Goal: Task Accomplishment & Management: Use online tool/utility

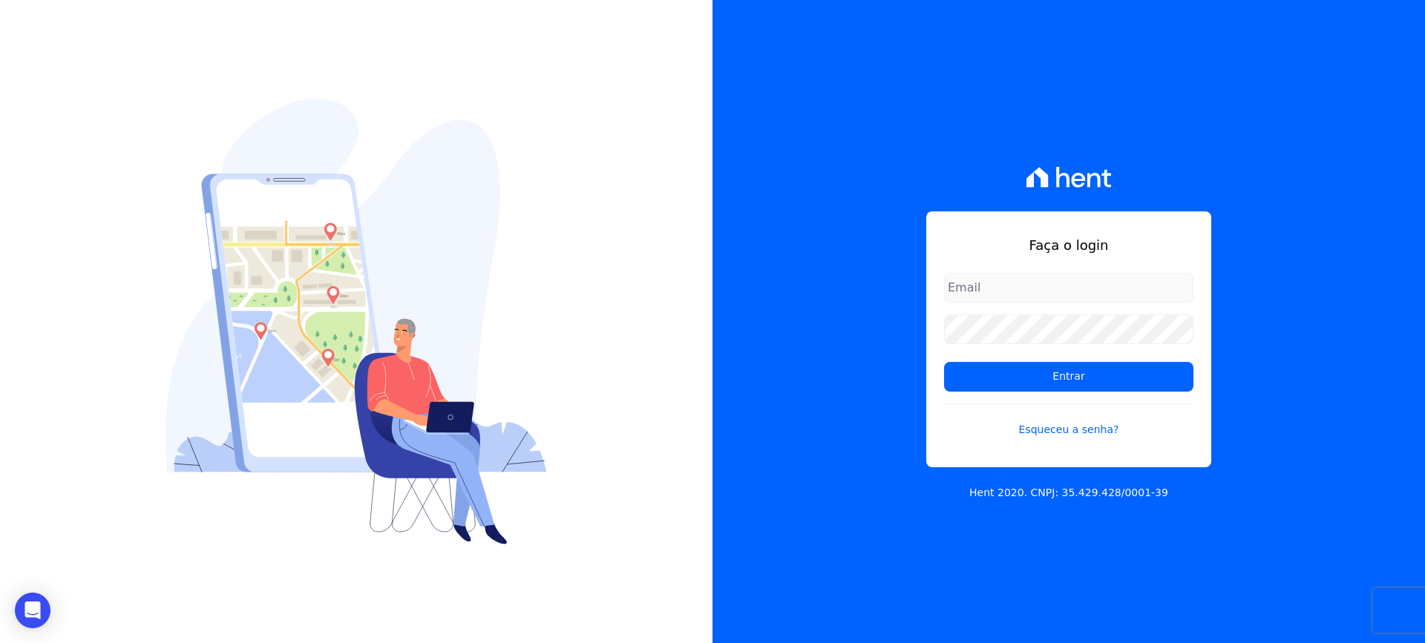
click at [972, 289] on input "email" at bounding box center [1068, 288] width 249 height 30
type input "[EMAIL_ADDRESS][DOMAIN_NAME]"
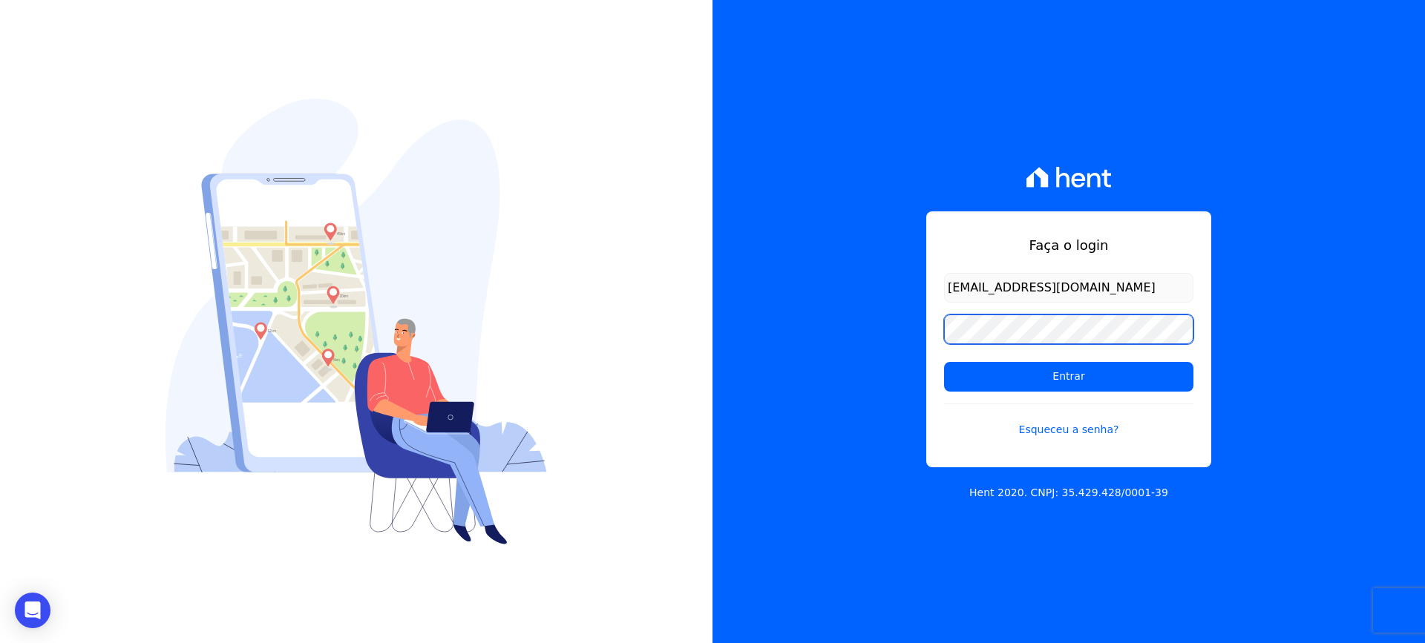
click at [944, 362] on input "Entrar" at bounding box center [1068, 377] width 249 height 30
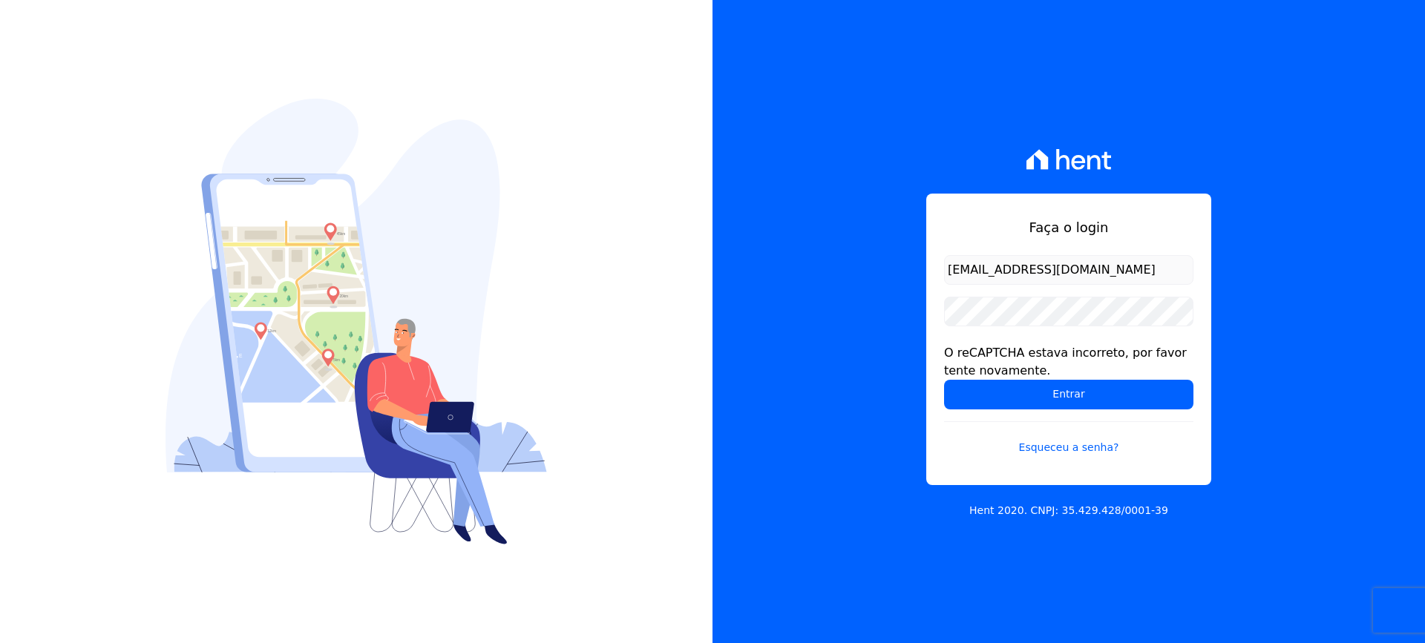
click at [999, 331] on form "financeiro@vlbarros.com.br O reCAPTCHA estava incorreto, por favor tente novame…" at bounding box center [1068, 364] width 249 height 218
click at [1111, 272] on input "[EMAIL_ADDRESS][DOMAIN_NAME]" at bounding box center [1068, 270] width 249 height 30
type input "[EMAIL_ADDRESS][DOMAIN_NAME]"
drag, startPoint x: 1082, startPoint y: 396, endPoint x: 1002, endPoint y: 464, distance: 105.3
click at [1081, 396] on input "Entrar" at bounding box center [1068, 395] width 249 height 30
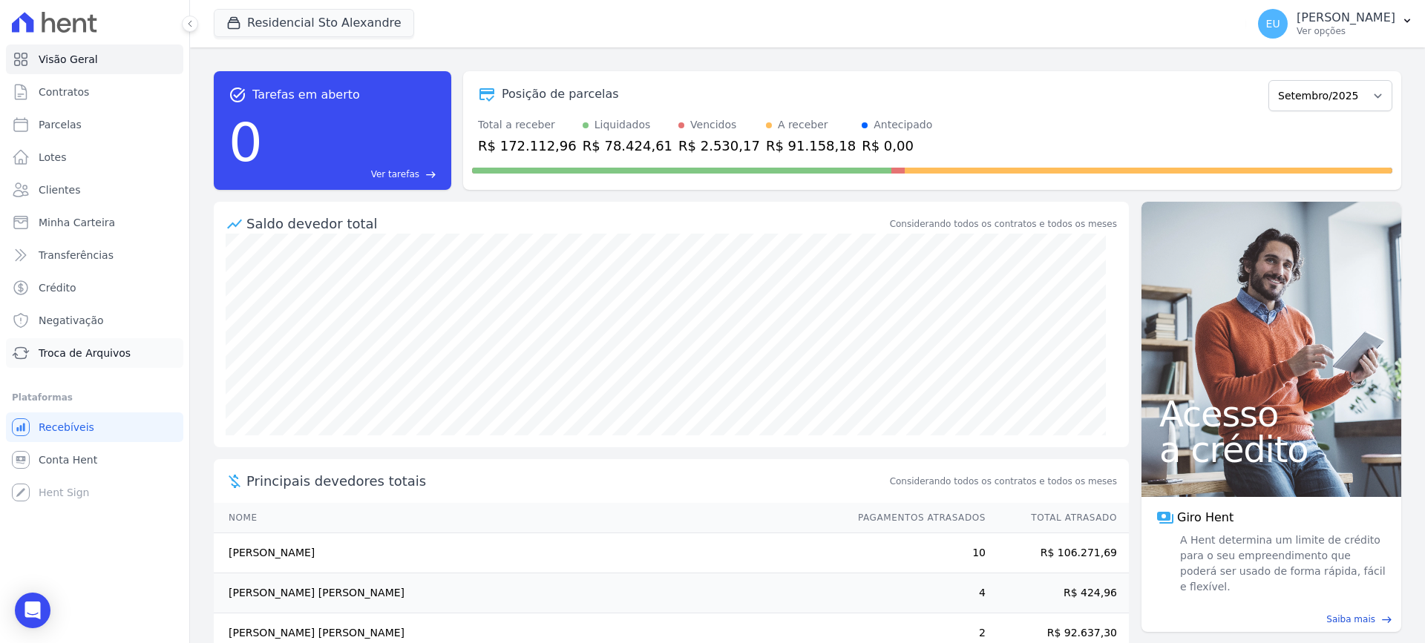
click at [91, 350] on span "Troca de Arquivos" at bounding box center [85, 353] width 92 height 15
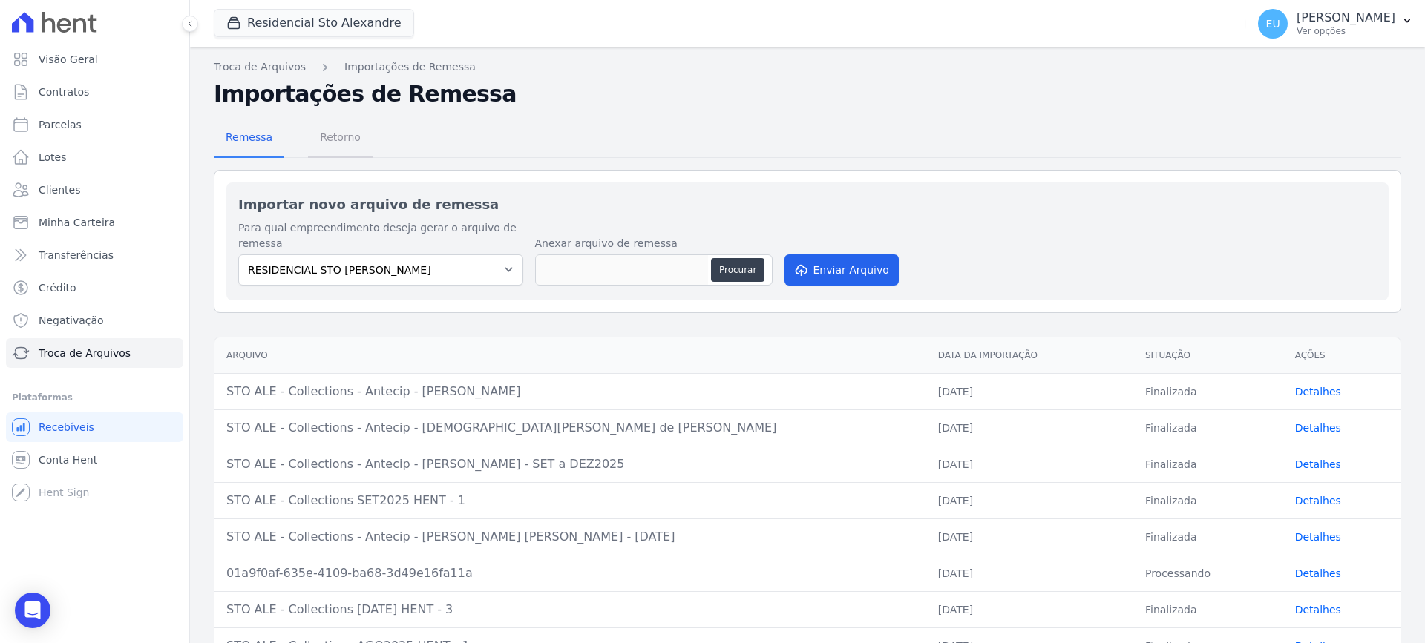
click at [334, 134] on span "Retorno" at bounding box center [340, 137] width 59 height 30
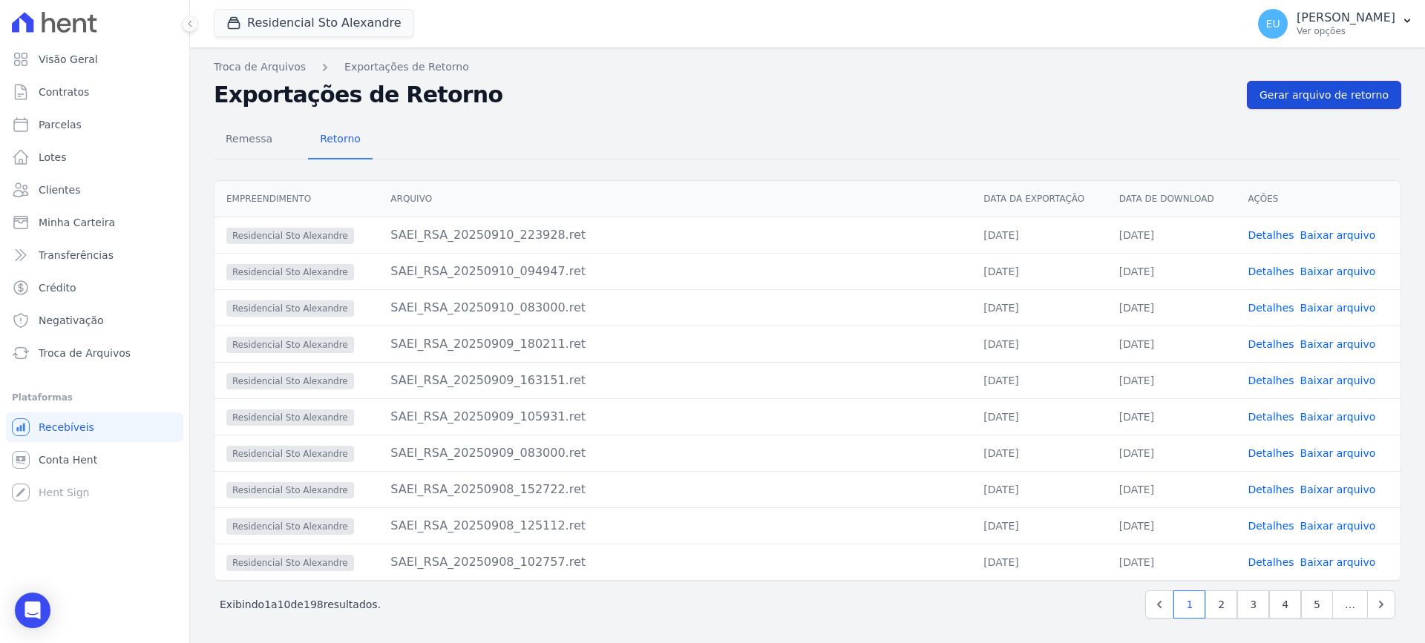
click at [1315, 94] on span "Gerar arquivo de retorno" at bounding box center [1323, 95] width 129 height 15
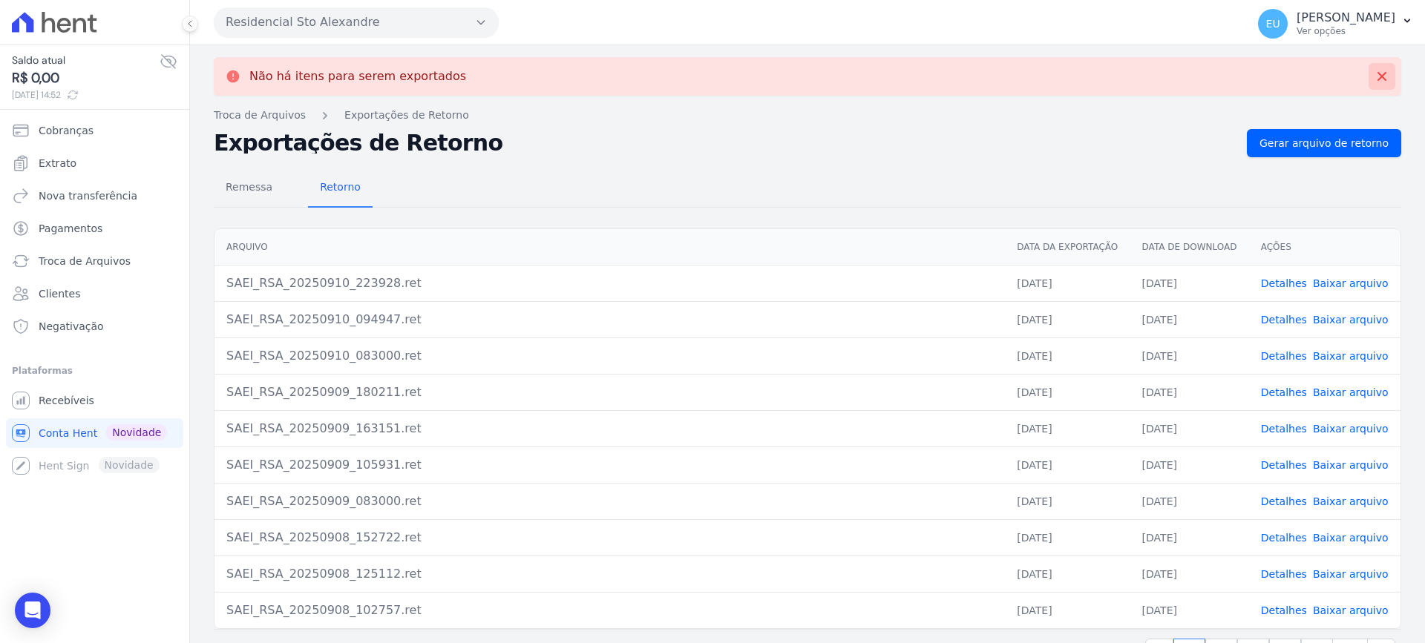
click at [1374, 73] on icon at bounding box center [1381, 76] width 15 height 15
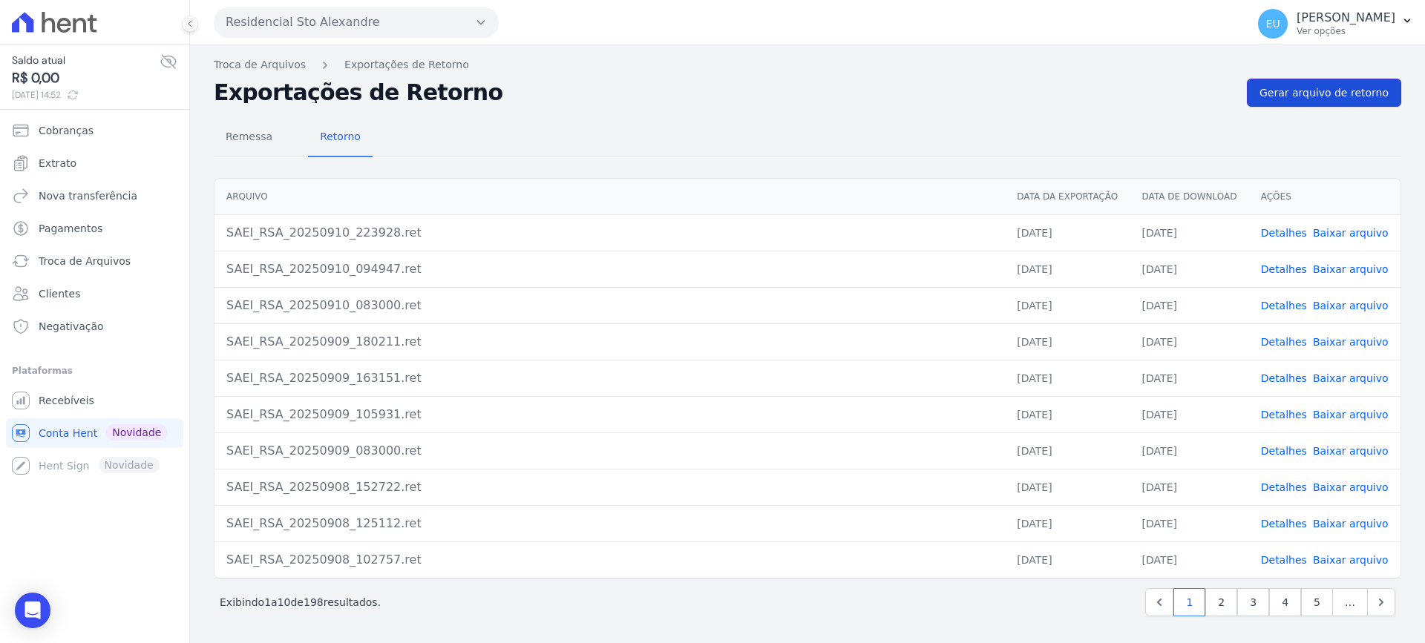
click at [1343, 93] on span "Gerar arquivo de retorno" at bounding box center [1323, 92] width 129 height 15
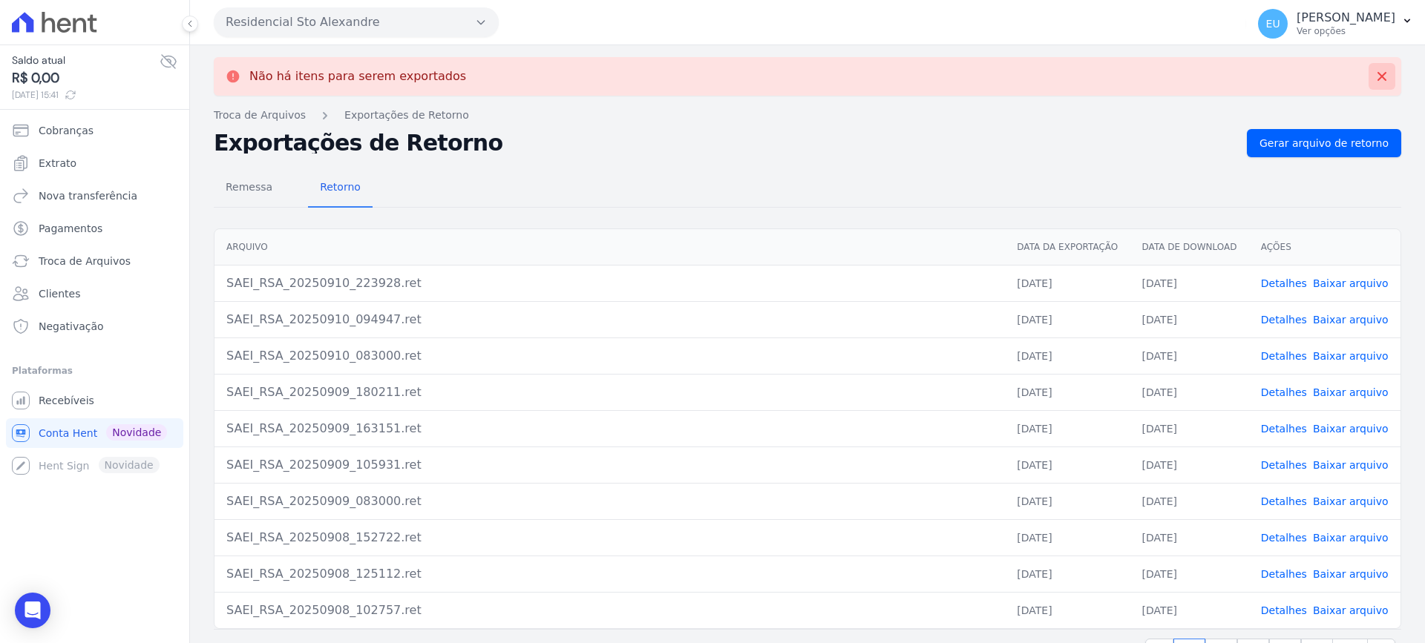
click at [1374, 73] on icon at bounding box center [1381, 76] width 15 height 15
